Goal: Task Accomplishment & Management: Manage account settings

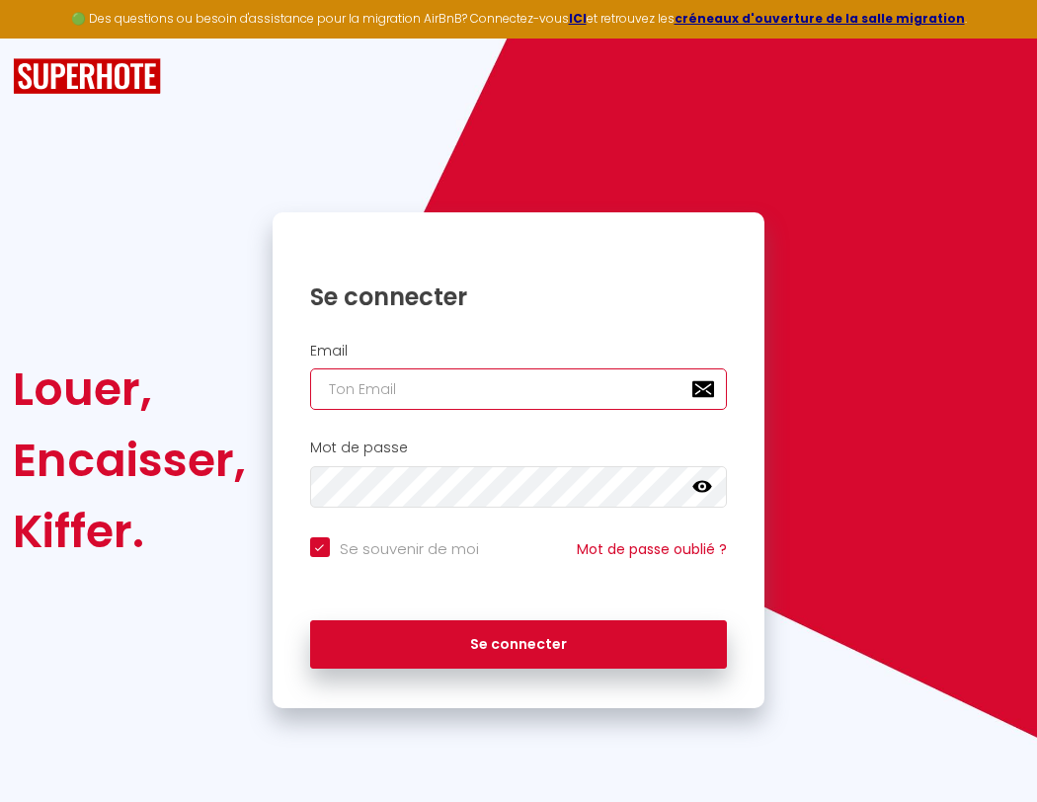
type input "l"
checkbox input "true"
type input "le"
checkbox input "true"
type input "les"
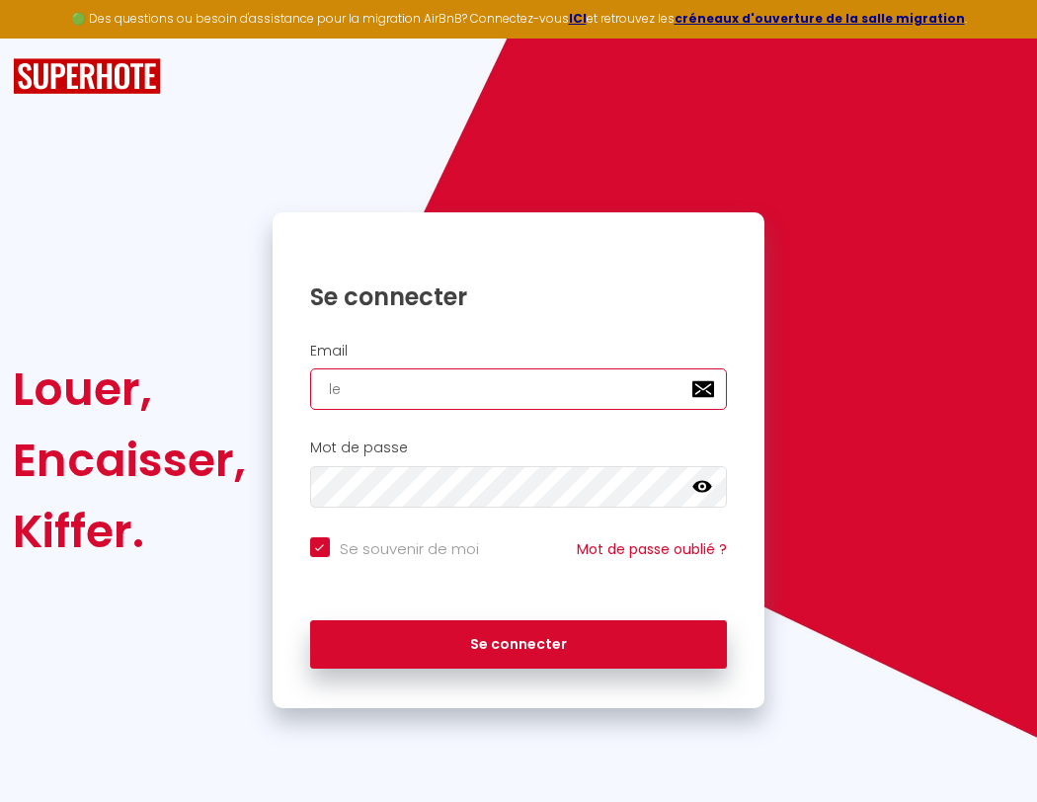
checkbox input "true"
type input "lesp"
checkbox input "true"
type input "lespa"
checkbox input "true"
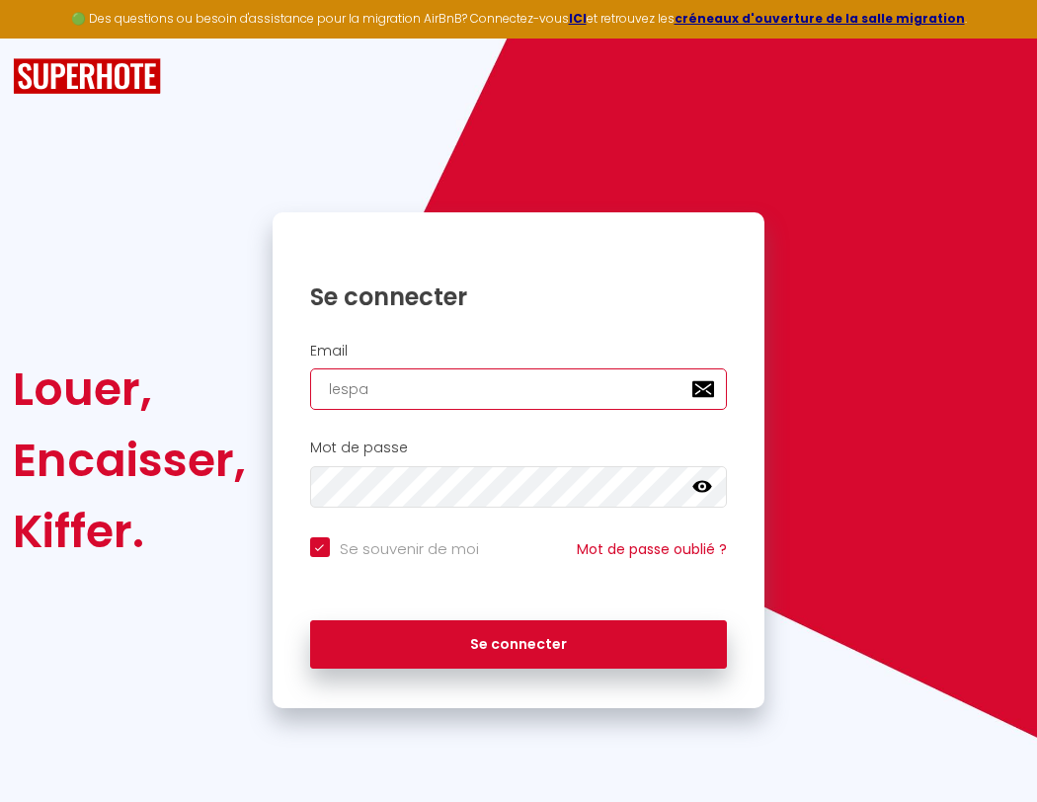
type input "lespac"
checkbox input "true"
type input "l"
checkbox input "true"
type input "le"
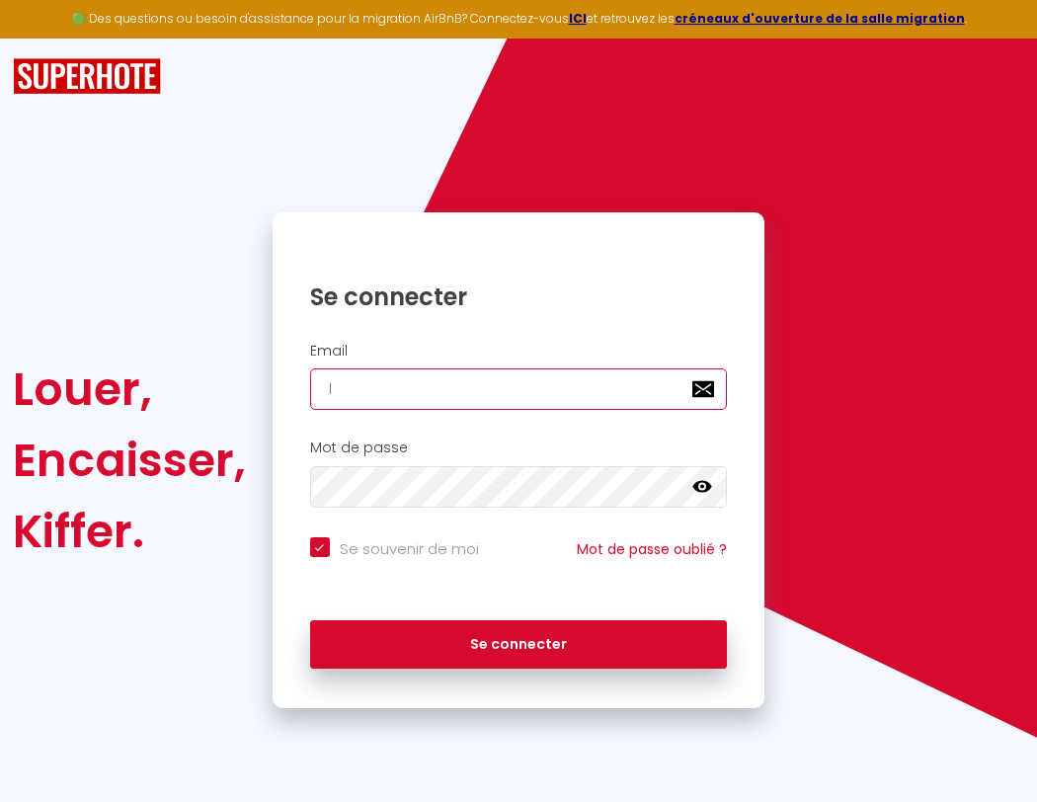
checkbox input "true"
type input "les"
checkbox input "true"
type input "lesp"
checkbox input "true"
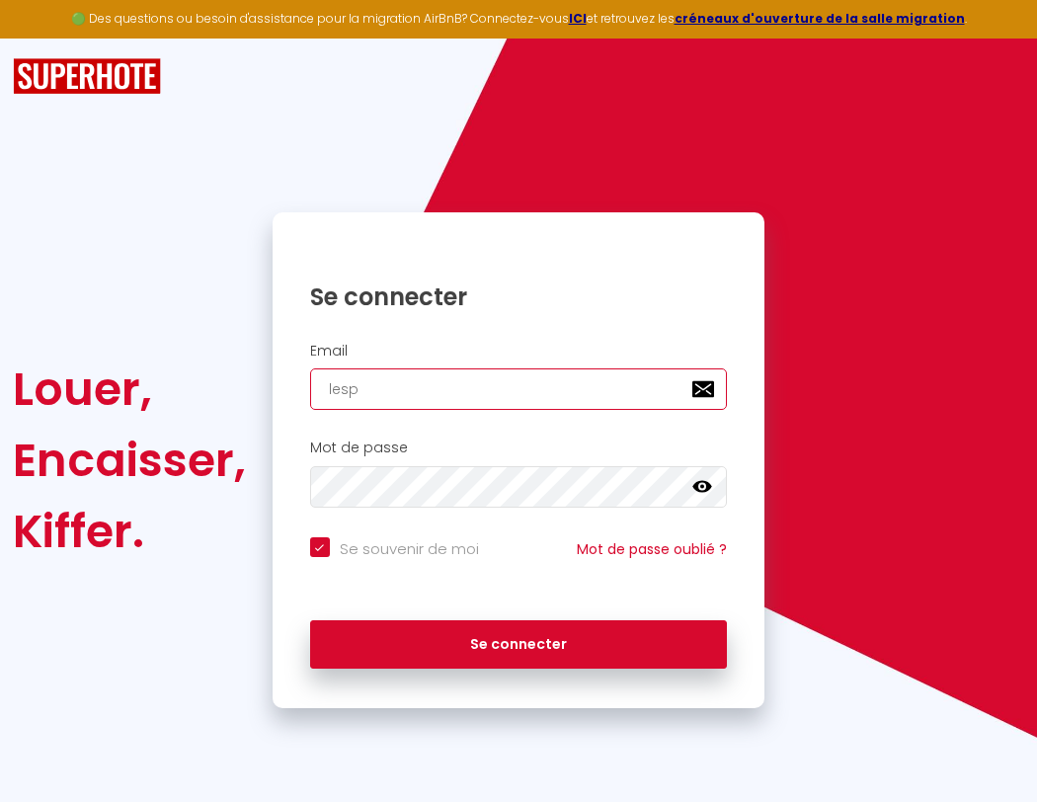
type input "lespa"
checkbox input "true"
type input "lespac"
checkbox input "true"
type input "lespace"
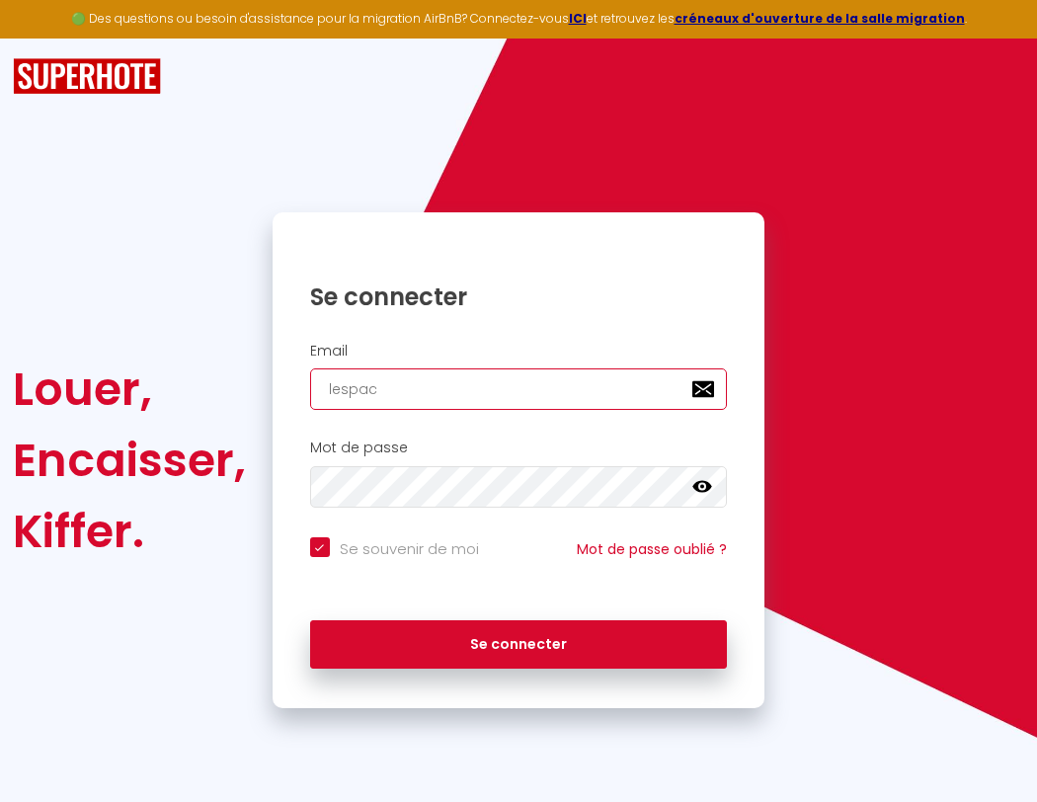
checkbox input "true"
type input "l"
checkbox input "true"
type input "le"
checkbox input "true"
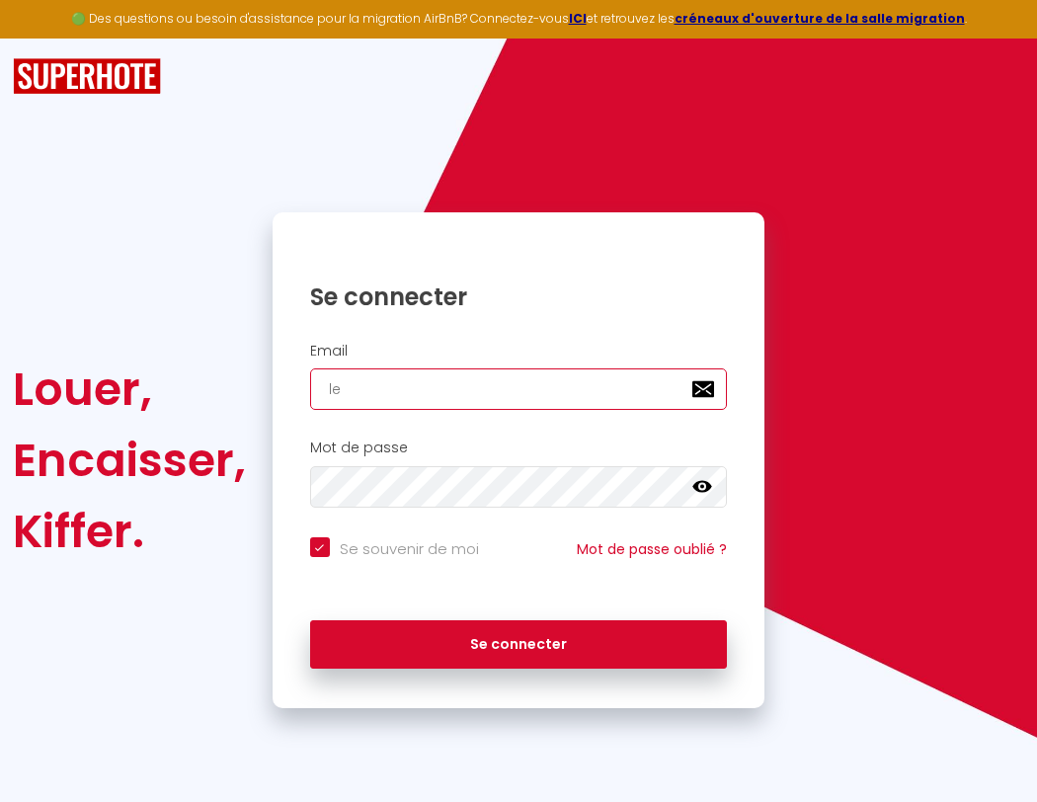
type input "les"
checkbox input "true"
type input "lesp"
checkbox input "true"
type input "lespa"
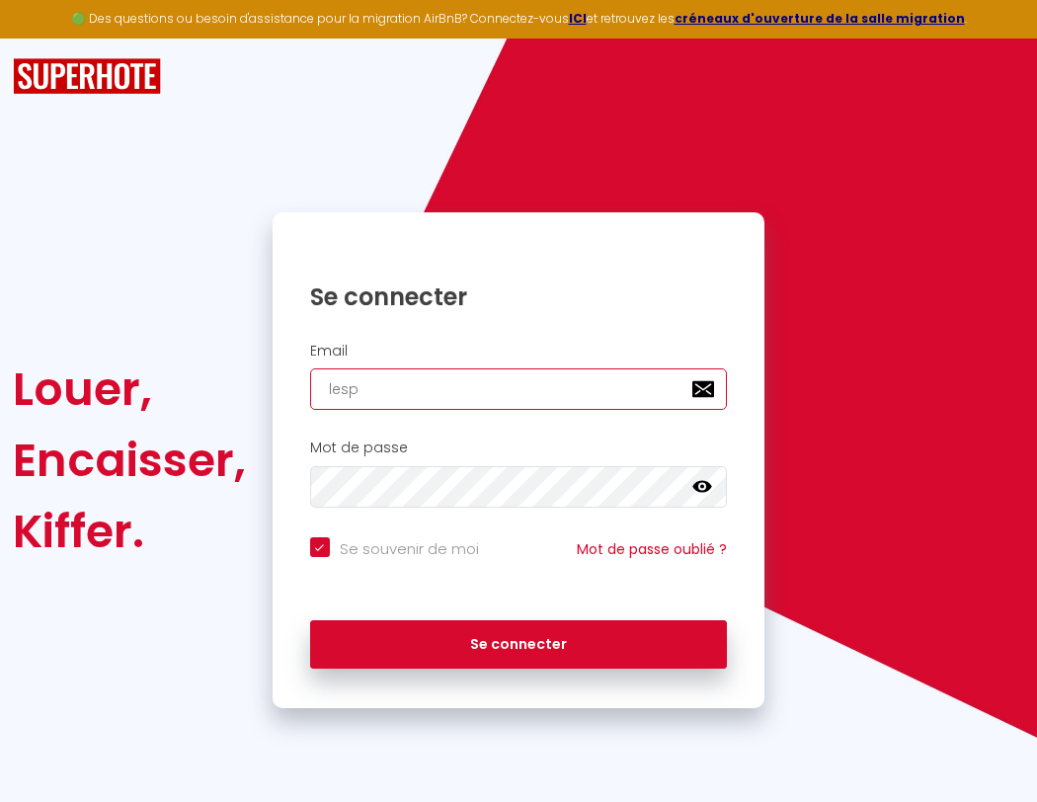
checkbox input "true"
type input "lespac"
checkbox input "true"
